Goal: Navigation & Orientation: Find specific page/section

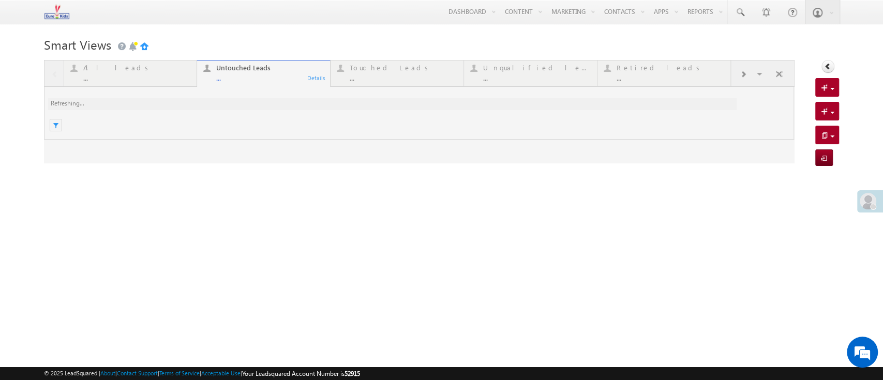
drag, startPoint x: 259, startPoint y: 10, endPoint x: 256, endPoint y: 17, distance: 7.4
click at [256, 17] on div "Menu Helpdesk.5 helpd esk.5 @euro kidsg roup. com Light house Learn ing Priva t…" at bounding box center [441, 12] width 795 height 24
drag, startPoint x: 256, startPoint y: 17, endPoint x: 48, endPoint y: 14, distance: 208.0
click at [33, 12] on div "Menu Helpdesk.5 helpd esk.5 @euro kidsg roup. com Light house Learn ing Priva" at bounding box center [441, 12] width 883 height 24
click at [48, 14] on img at bounding box center [56, 12] width 25 height 18
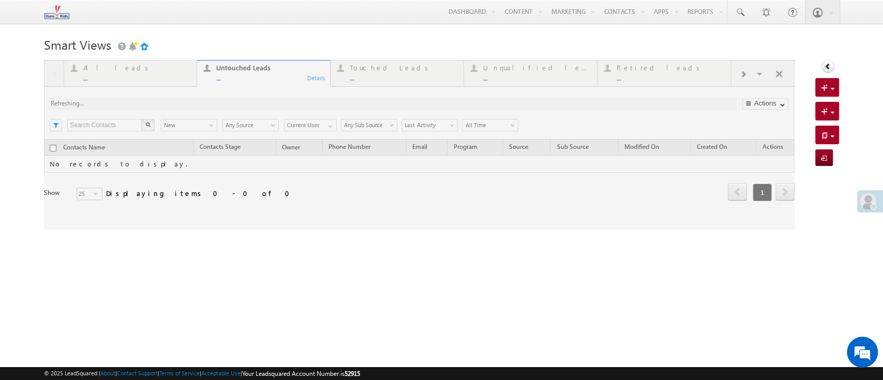
click at [127, 25] on body "Menu Helpdesk.5 helpd esk.5 @euro kidsg roup. com" at bounding box center [441, 146] width 883 height 292
